Goal: Task Accomplishment & Management: Manage account settings

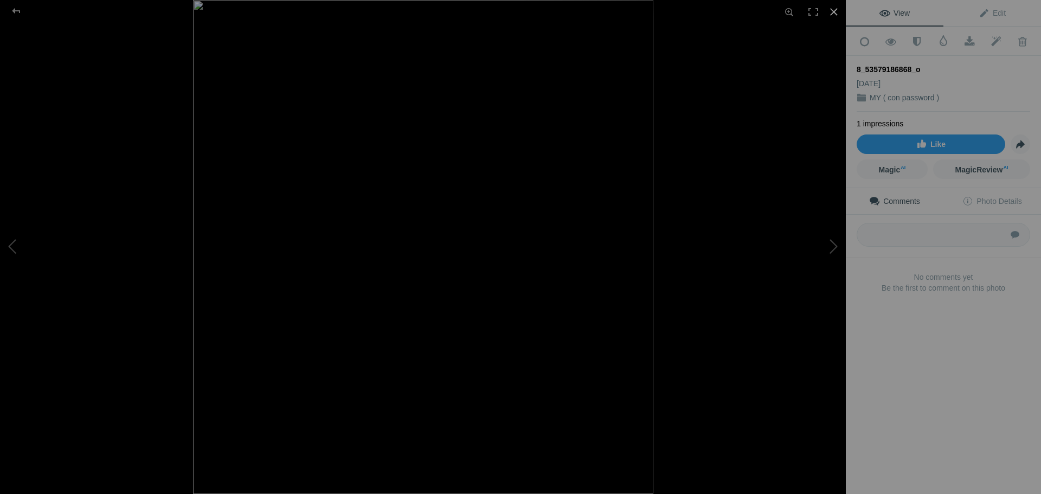
click at [831, 12] on div at bounding box center [834, 12] width 24 height 24
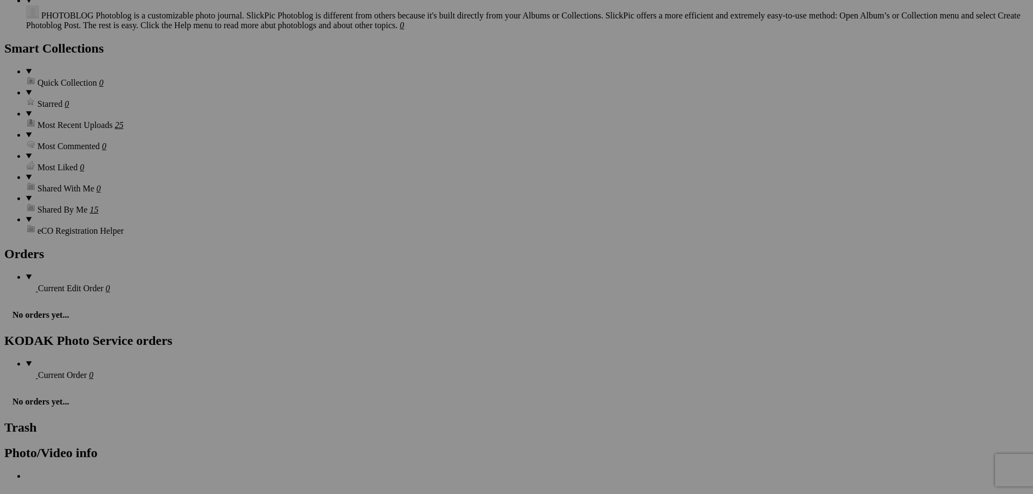
scroll to position [1591, 0]
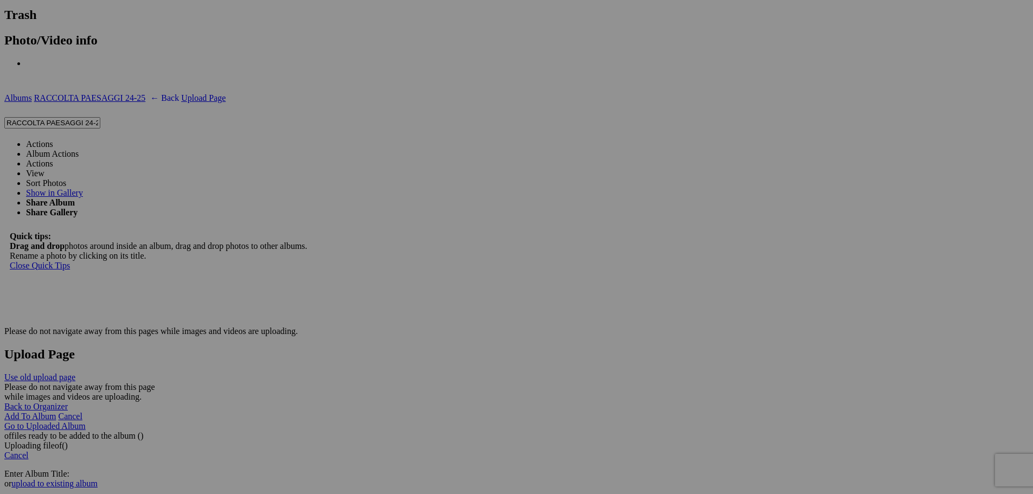
drag, startPoint x: 608, startPoint y: 420, endPoint x: 530, endPoint y: 425, distance: 78.3
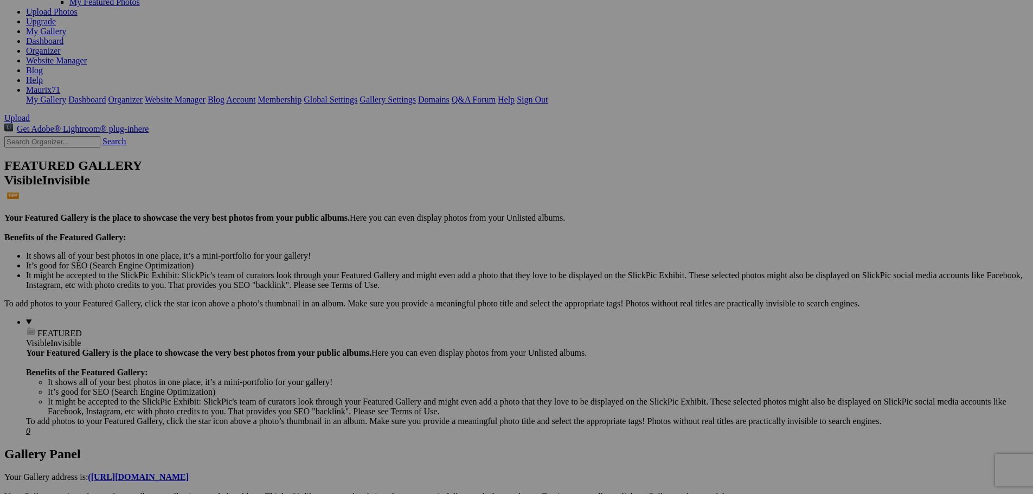
scroll to position [0, 0]
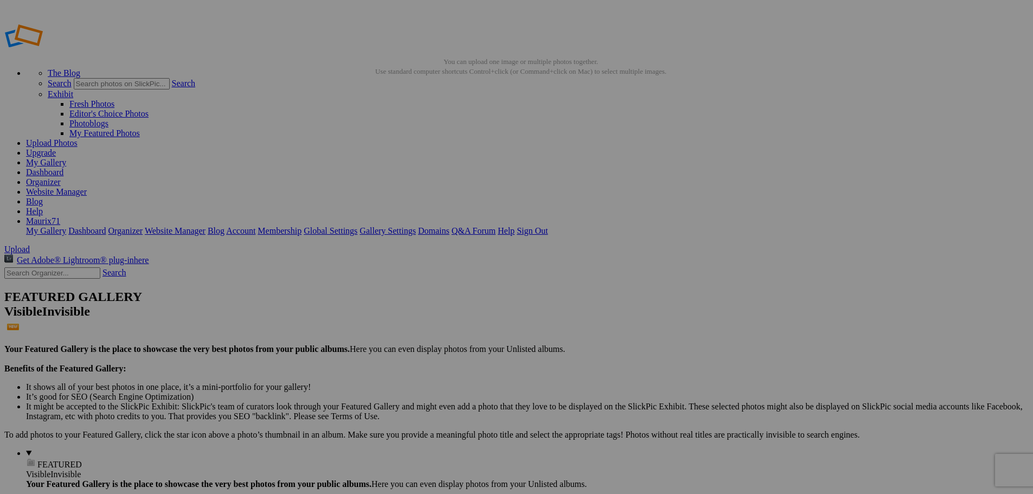
drag, startPoint x: 262, startPoint y: 341, endPoint x: 517, endPoint y: 339, distance: 254.9
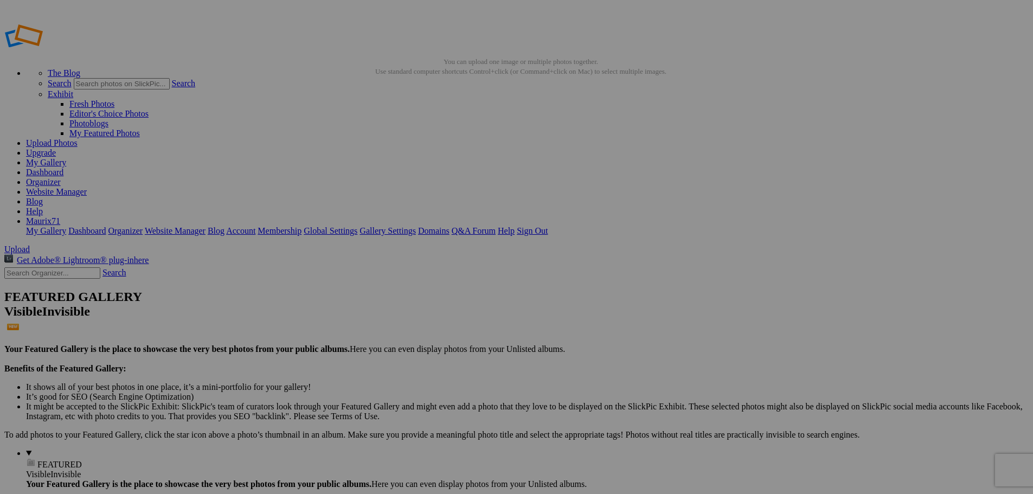
paste input "IMG_1793"
type input "IMG_1794"
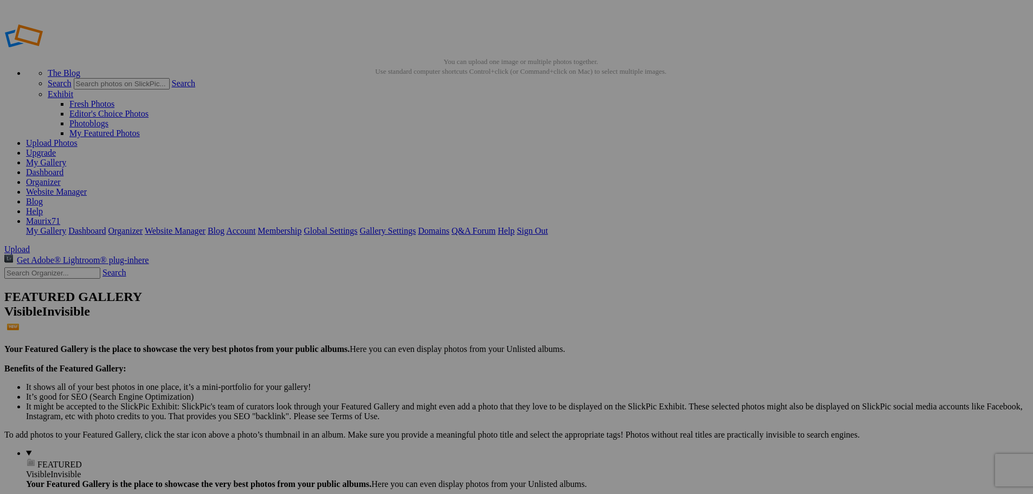
drag, startPoint x: 262, startPoint y: 339, endPoint x: 437, endPoint y: 346, distance: 174.2
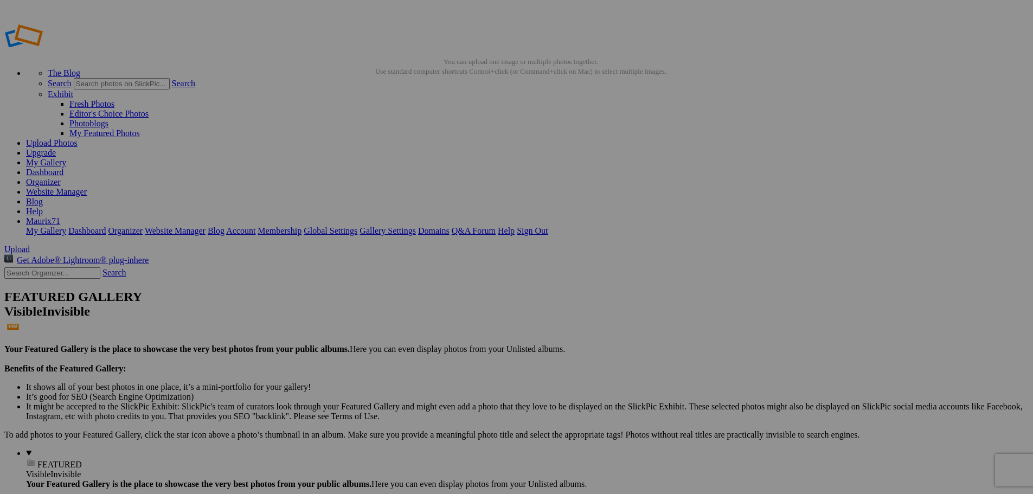
paste input "IMG_1793"
type input "IMG_1795"
drag, startPoint x: 394, startPoint y: 344, endPoint x: 385, endPoint y: 342, distance: 9.4
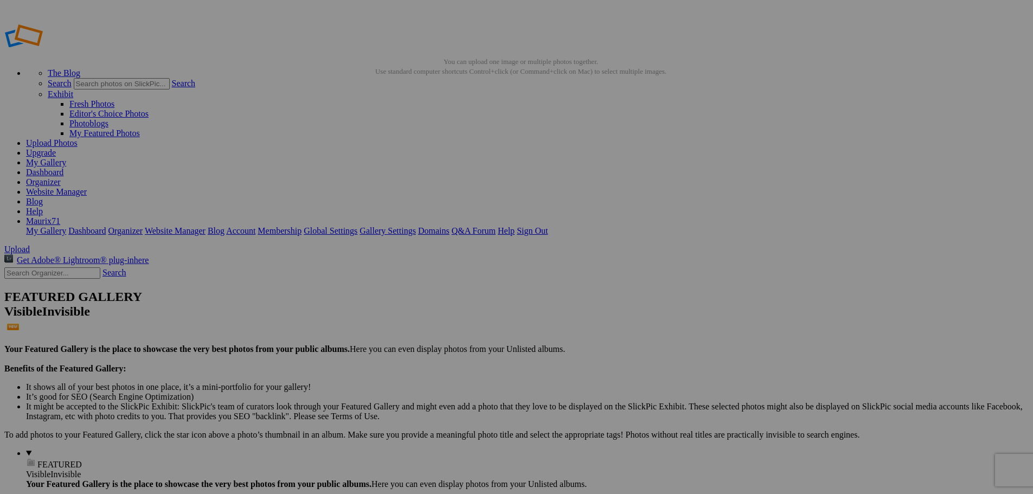
scroll to position [0, 49]
drag, startPoint x: 360, startPoint y: 341, endPoint x: 690, endPoint y: 341, distance: 330.8
paste input "IMG_1793"
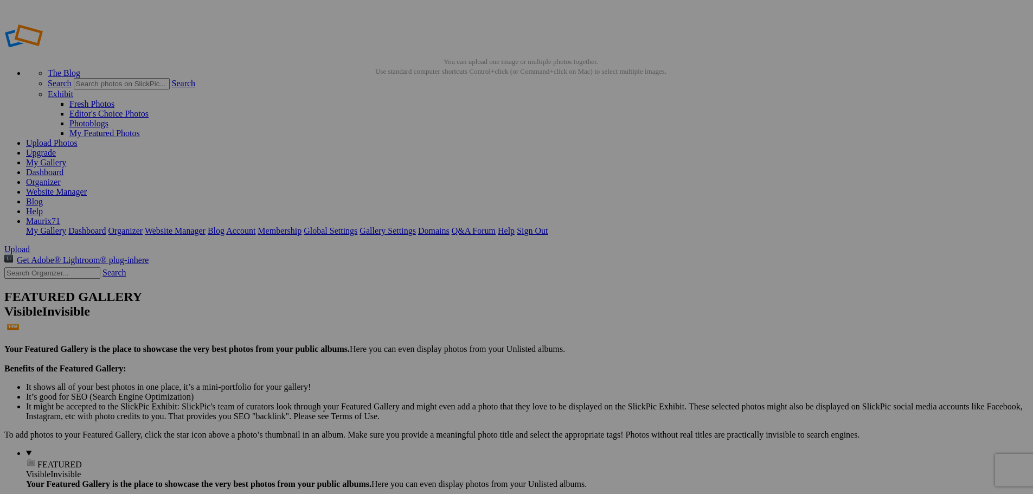
type input "IMG_1796"
drag, startPoint x: 457, startPoint y: 343, endPoint x: 696, endPoint y: 344, distance: 239.1
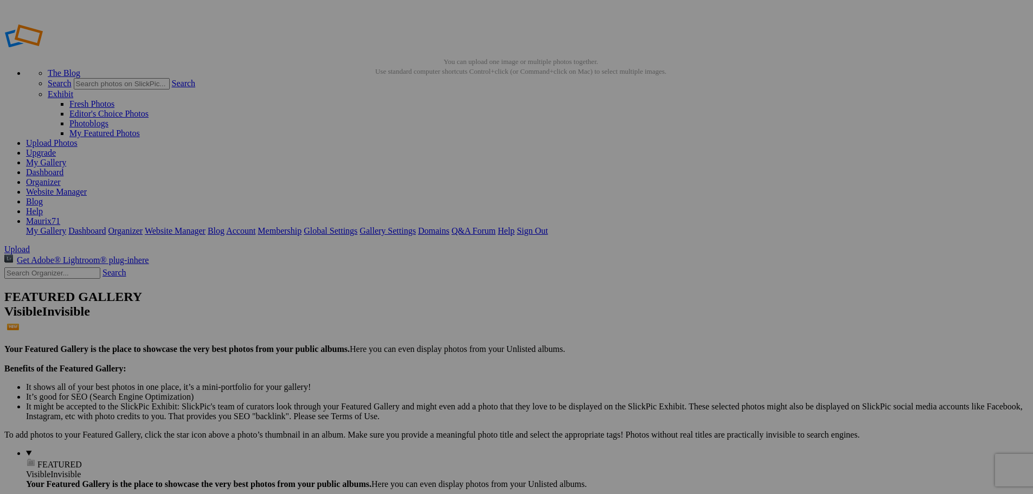
paste input "IMG_1793"
type input "IMG_1797"
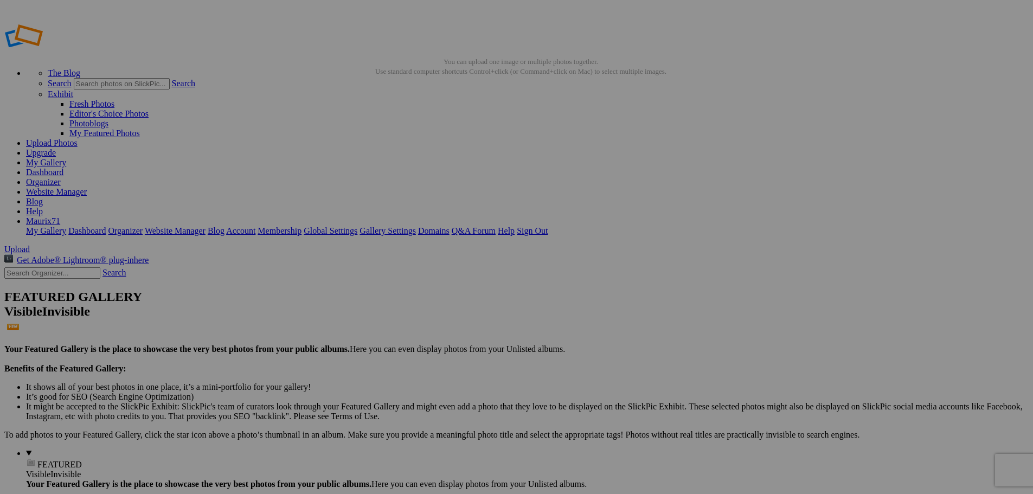
drag, startPoint x: 553, startPoint y: 342, endPoint x: 763, endPoint y: 342, distance: 210.9
paste input "IMG_1793"
type input "IMG_1798"
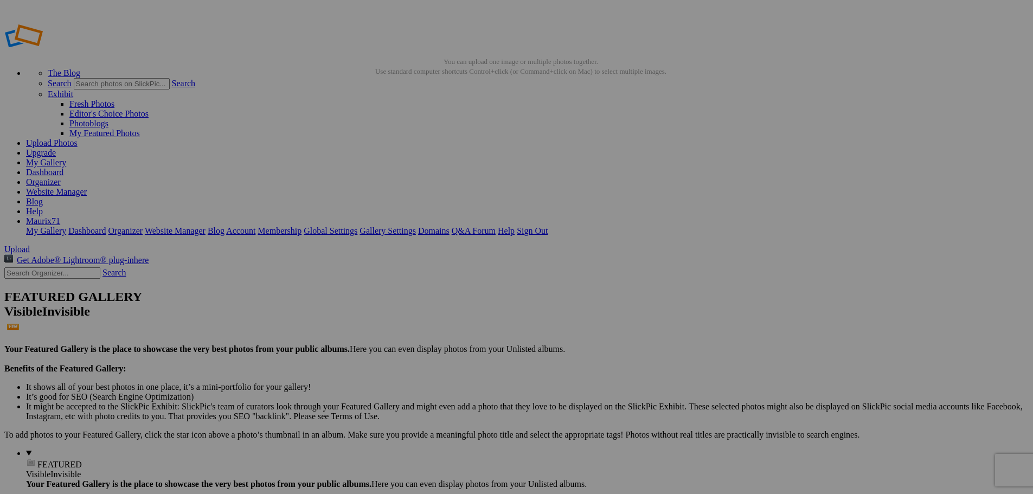
drag, startPoint x: 650, startPoint y: 341, endPoint x: 771, endPoint y: 331, distance: 120.8
type input "6"
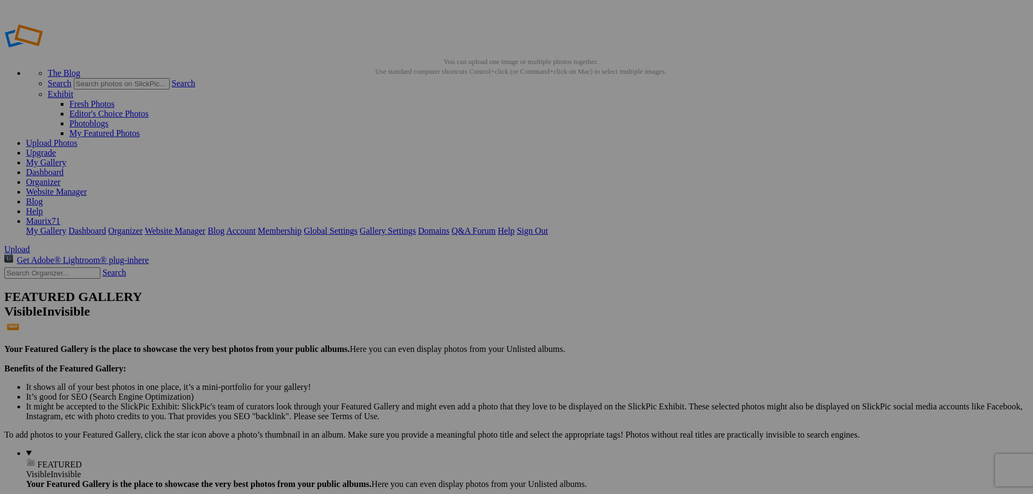
scroll to position [0, 0]
paste input "IMG_1793"
type input "IMG_1799"
drag, startPoint x: 803, startPoint y: 338, endPoint x: 785, endPoint y: 339, distance: 17.4
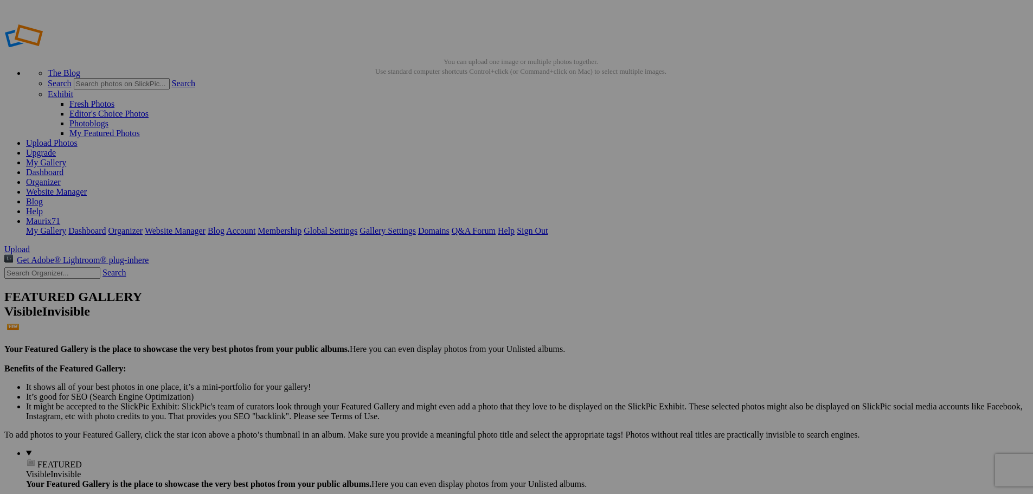
type input "IMG_1800"
drag, startPoint x: 897, startPoint y: 340, endPoint x: 883, endPoint y: 339, distance: 13.6
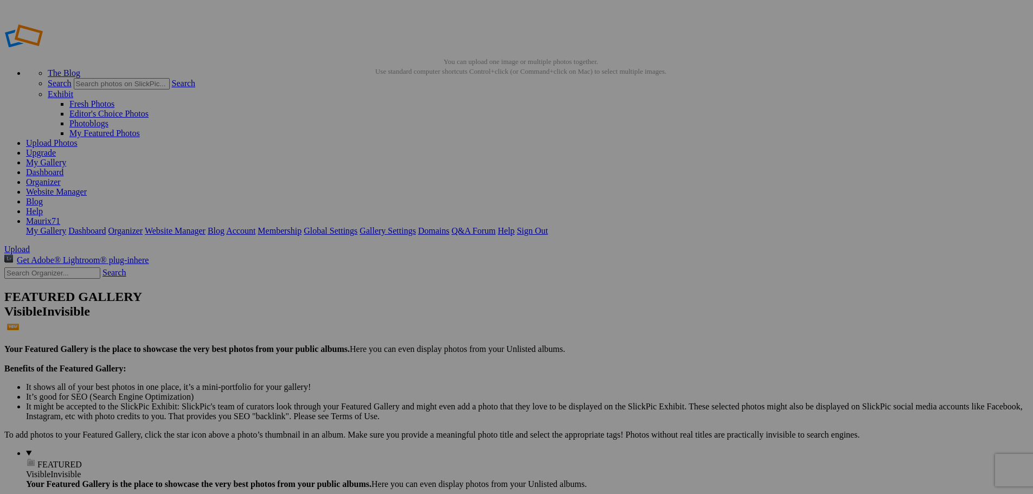
type input "IMG_1801"
drag, startPoint x: 883, startPoint y: 200, endPoint x: 895, endPoint y: 183, distance: 20.3
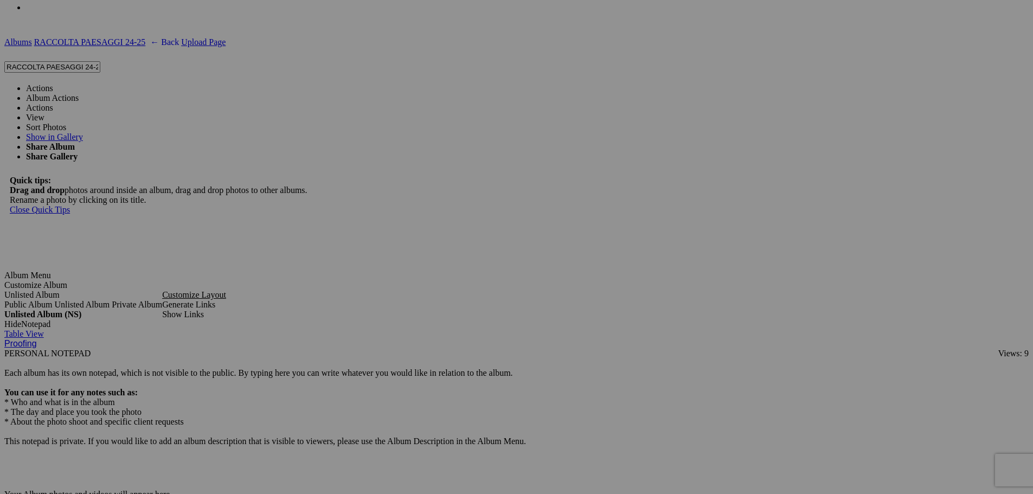
scroll to position [1680, 0]
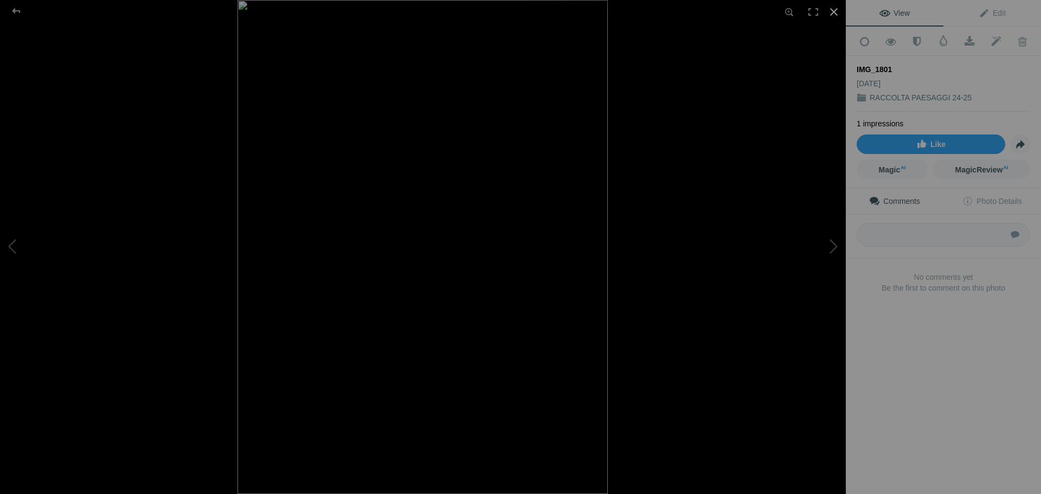
click at [832, 10] on div at bounding box center [834, 12] width 24 height 24
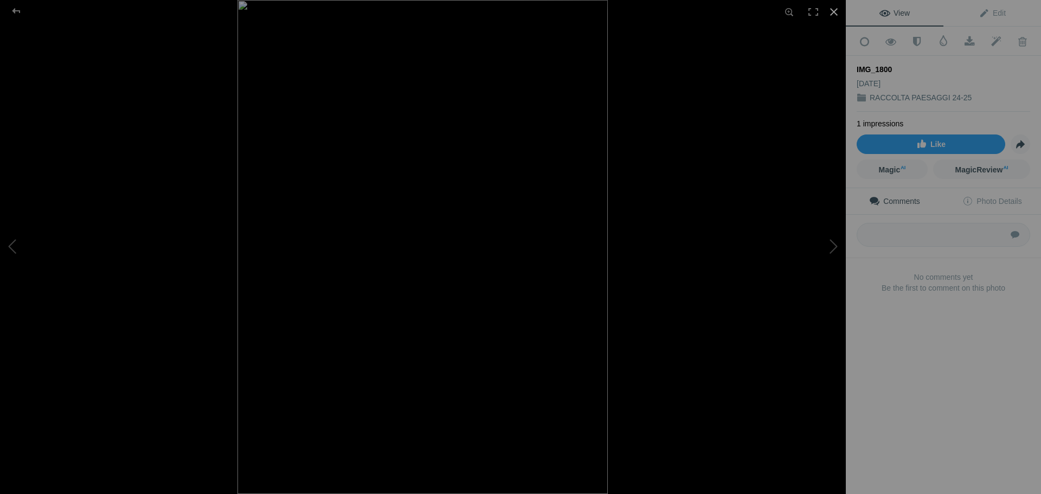
click at [834, 7] on div at bounding box center [834, 12] width 24 height 24
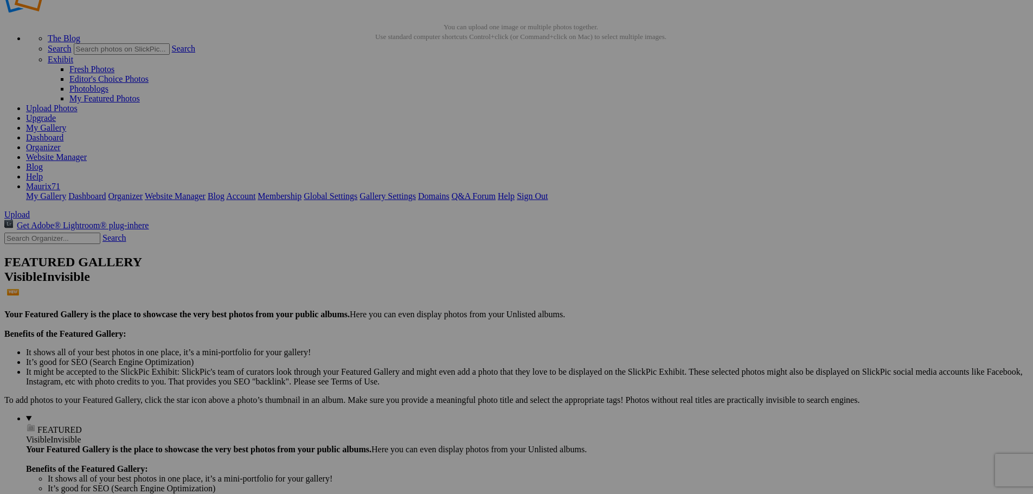
scroll to position [0, 0]
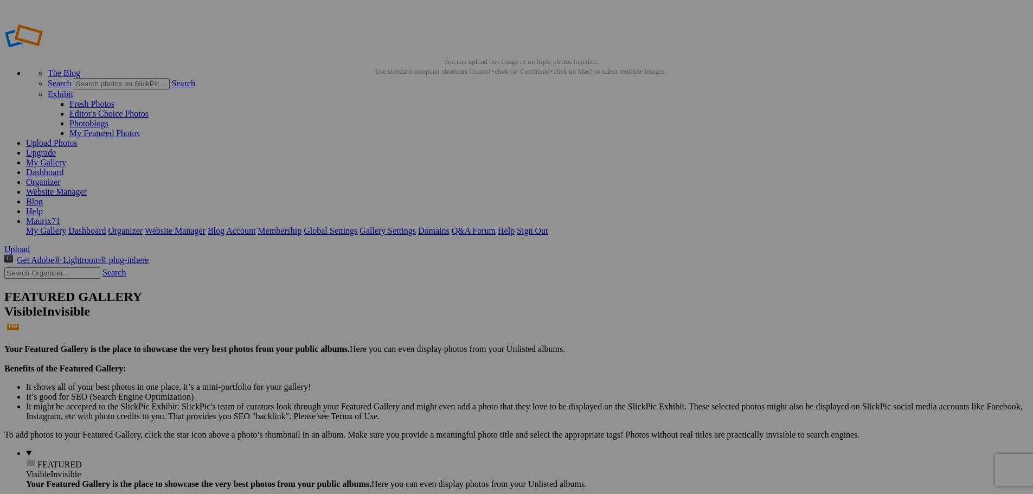
click at [63, 168] on link "Dashboard" at bounding box center [44, 172] width 37 height 9
